Goal: Understand process/instructions: Learn how to perform a task or action

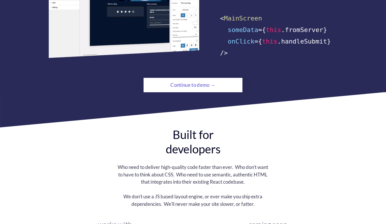
scroll to position [432, 0]
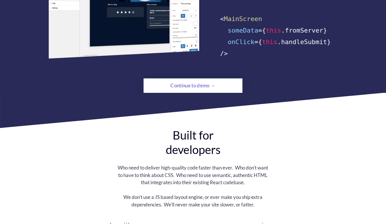
click at [199, 82] on div "Continue to demo →" at bounding box center [192, 86] width 67 height 12
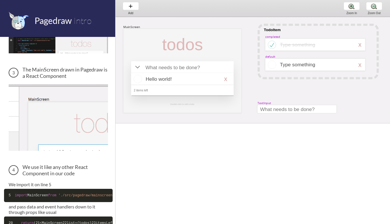
scroll to position [229, 0]
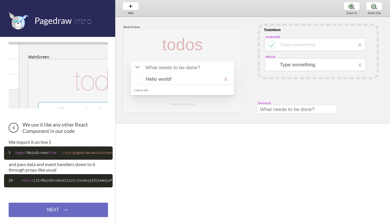
click at [60, 174] on code "20 return ( 21 <MainScreen 22 list={todos} 23 itemsLeft={ this .state.todos.fil…" at bounding box center [58, 180] width 109 height 13
click at [298, 61] on div at bounding box center [316, 65] width 100 height 12
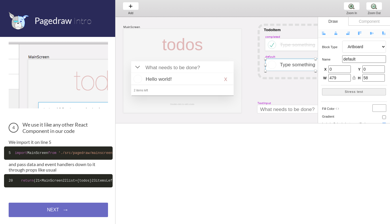
click at [364, 24] on div "Component" at bounding box center [370, 21] width 42 height 9
select select "1"
select select "8"
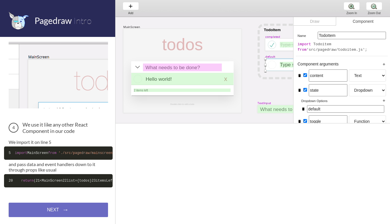
click at [362, 74] on select "Text Dropdown Number Checkbox Color Image List Object Function" at bounding box center [367, 75] width 37 height 12
select select "1"
click at [349, 69] on select "Text Dropdown Number Checkbox Color Image List Object Function" at bounding box center [367, 75] width 37 height 12
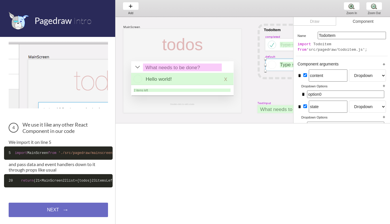
click at [321, 23] on div "Draw" at bounding box center [315, 21] width 43 height 9
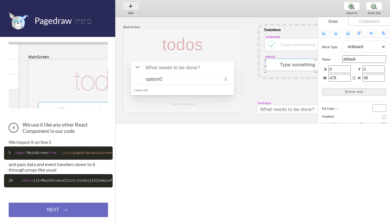
click at [129, 6] on div "Add Add Add" at bounding box center [131, 8] width 22 height 16
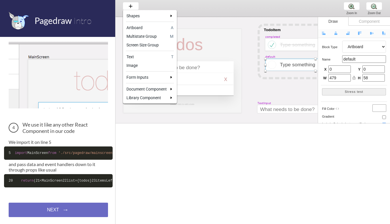
click at [261, 5] on div at bounding box center [195, 112] width 390 height 224
